Goal: Check status

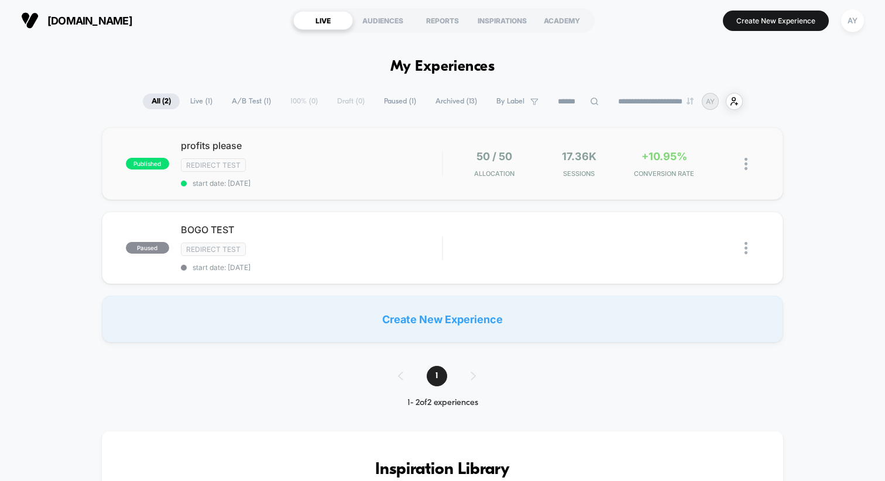
click at [386, 188] on div "published profits please Redirect Test start date: [DATE] 50 / 50 Allocation 17…" at bounding box center [442, 164] width 681 height 73
